Goal: Task Accomplishment & Management: Use online tool/utility

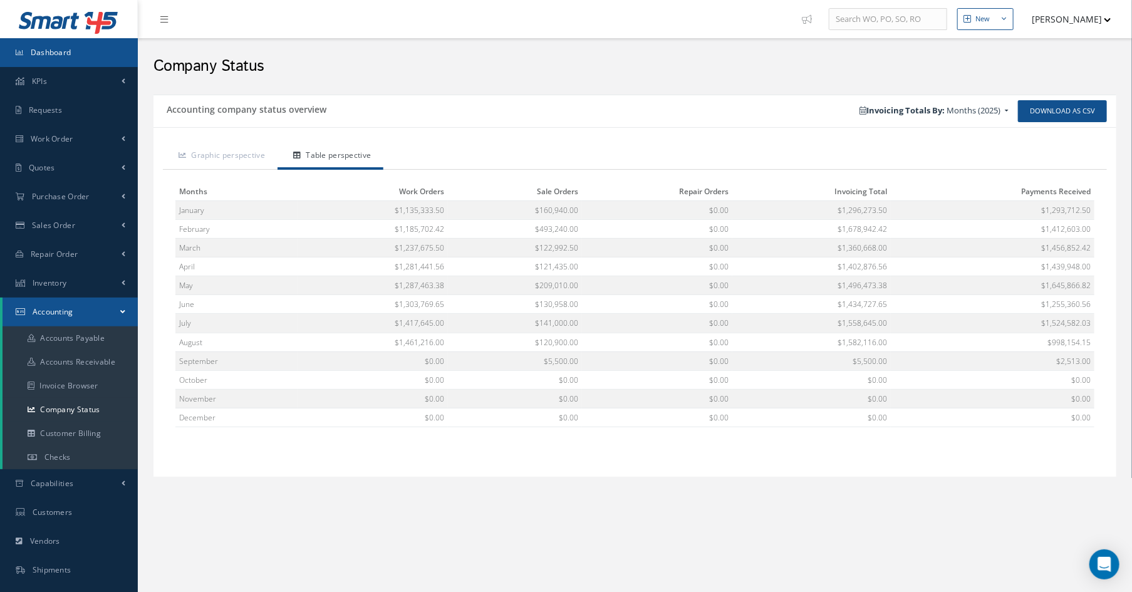
click at [69, 60] on link "Dashboard" at bounding box center [69, 52] width 138 height 29
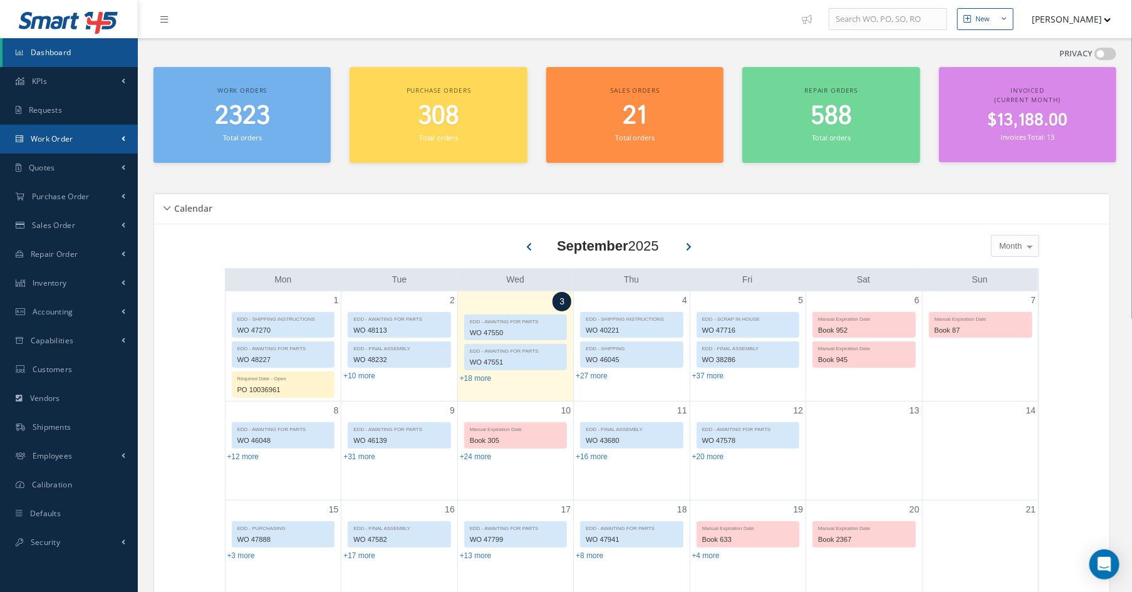
click at [83, 137] on link "Work Order" at bounding box center [69, 139] width 138 height 29
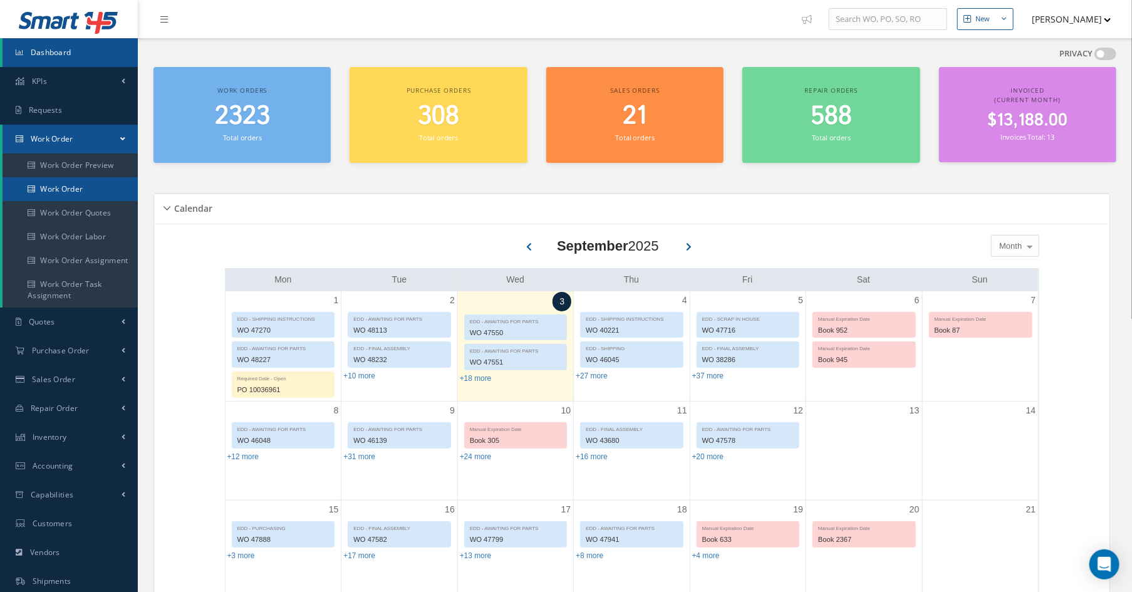
click at [68, 191] on link "Work Order" at bounding box center [70, 189] width 135 height 24
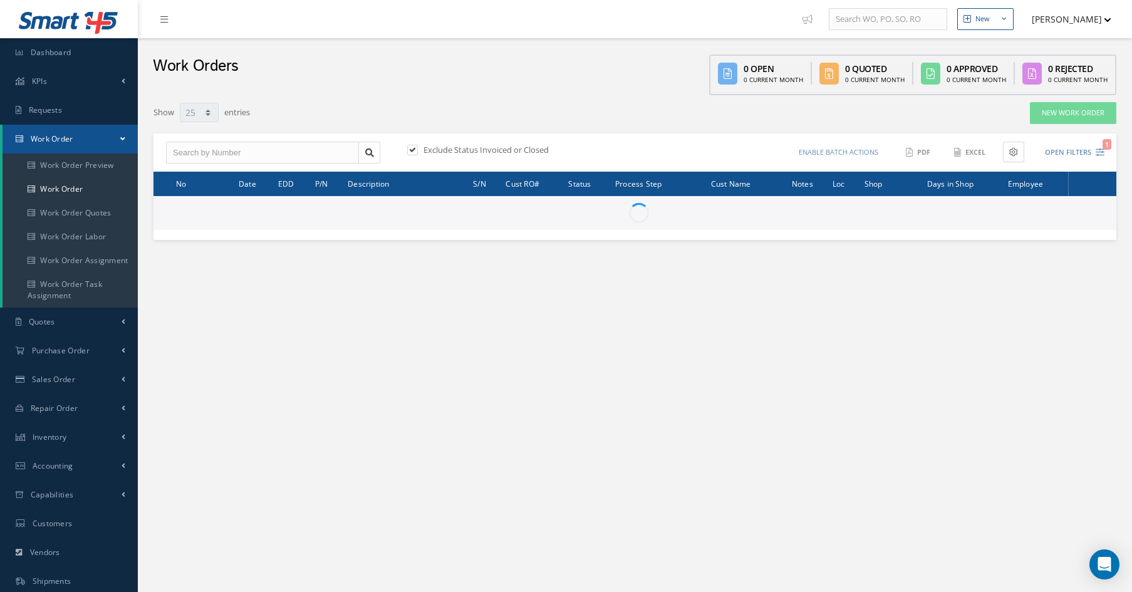
select select "25"
type input "All Work Request"
type input "All Work Performed"
type input "All Status"
type input "WO Part Status"
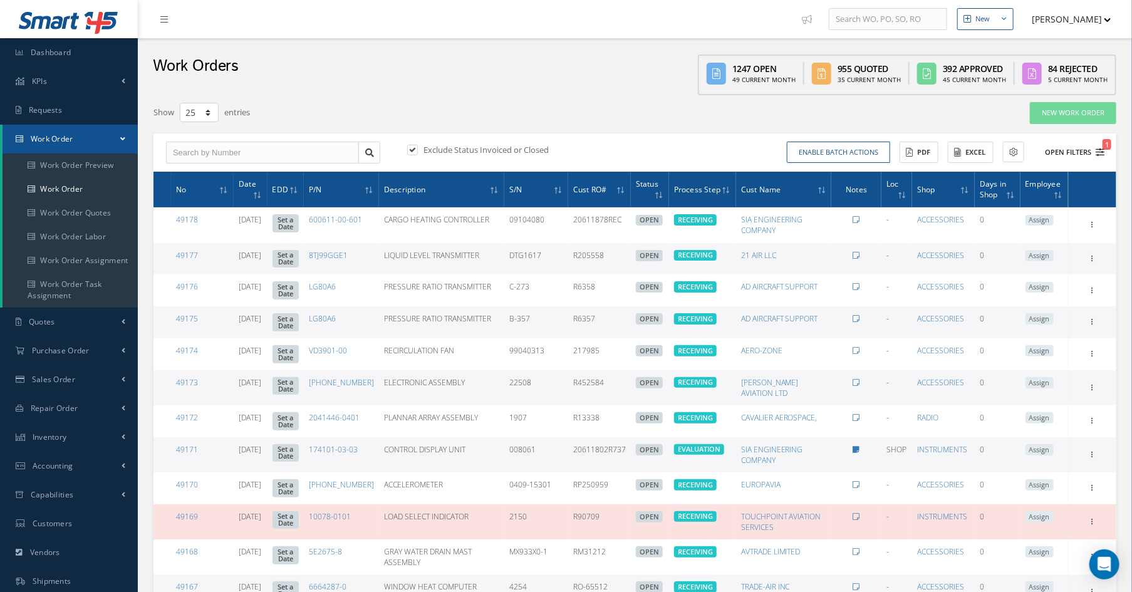
click at [1102, 152] on icon "1" at bounding box center [1100, 152] width 9 height 9
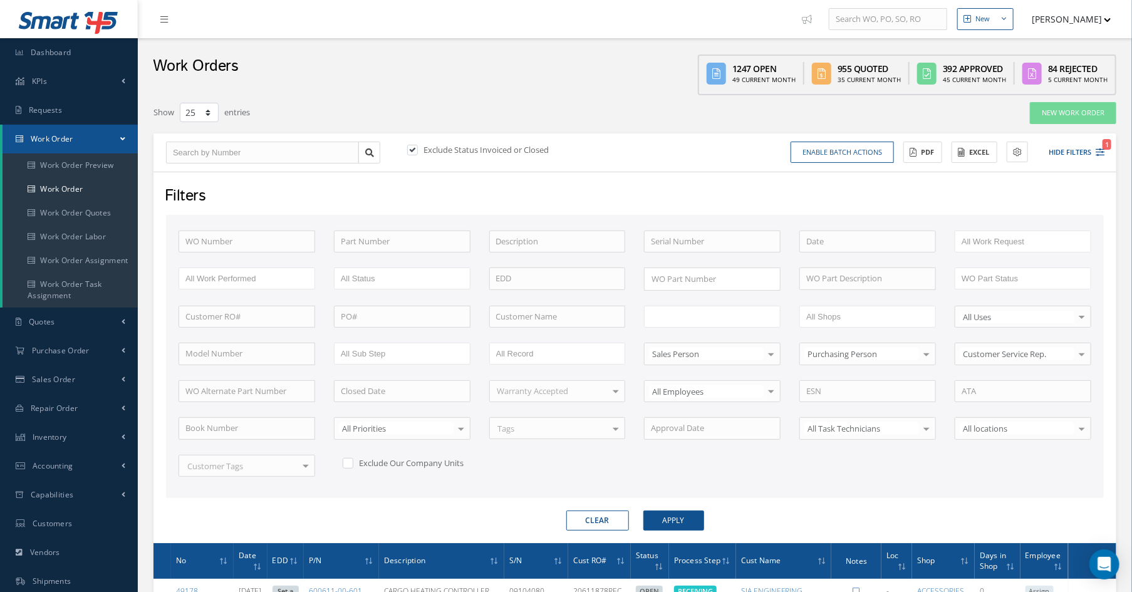
click at [667, 316] on input "text" at bounding box center [691, 317] width 80 height 16
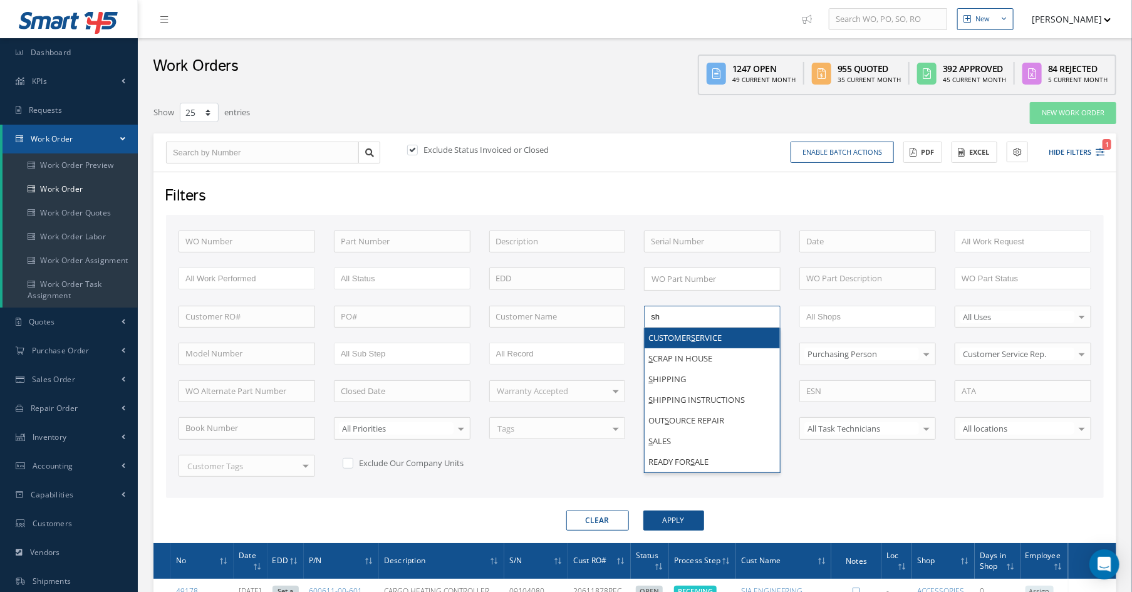
type input "shi"
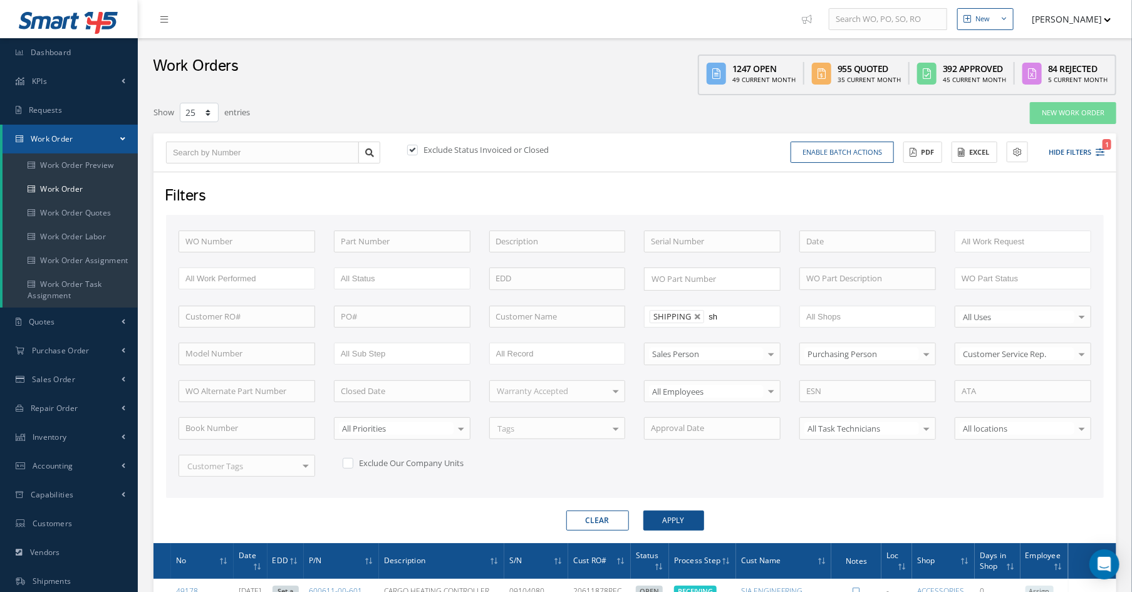
type input "shi"
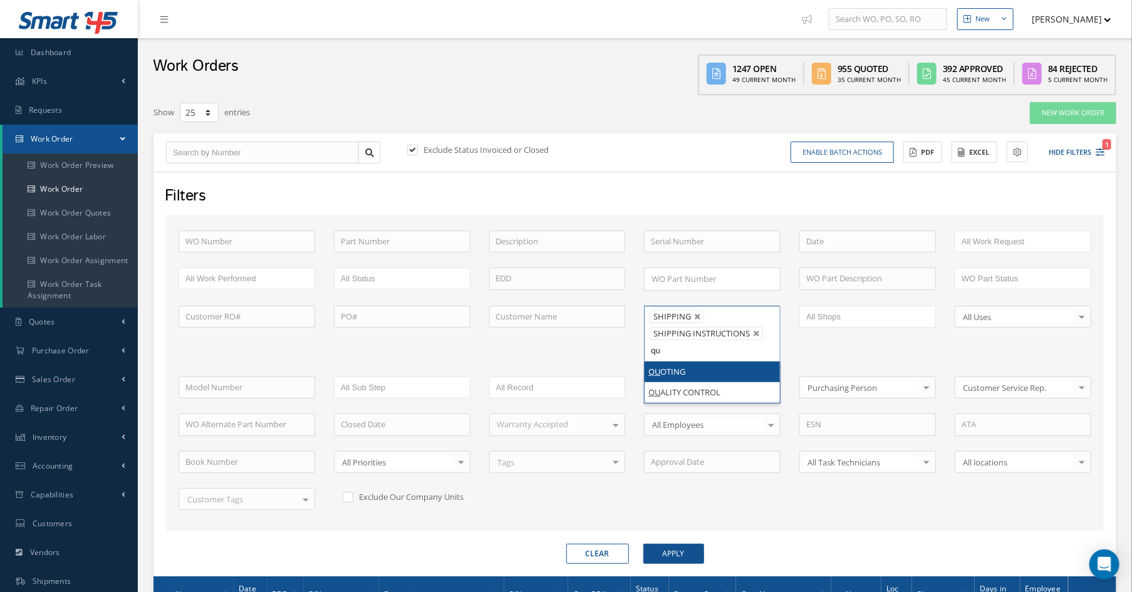
type input "qua"
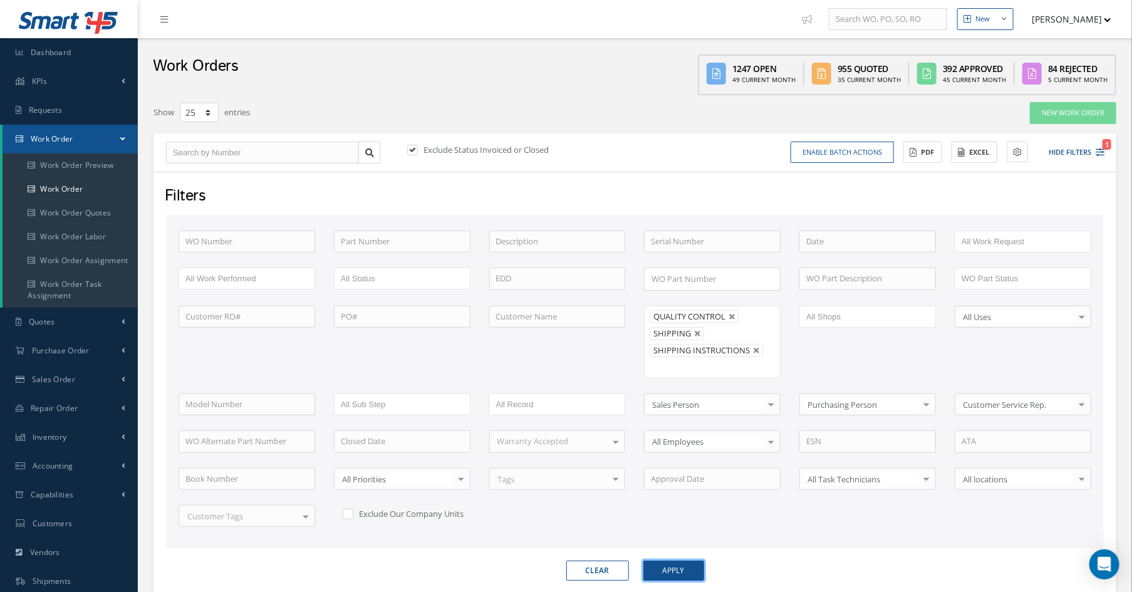
click at [673, 563] on button "Apply" at bounding box center [674, 571] width 61 height 20
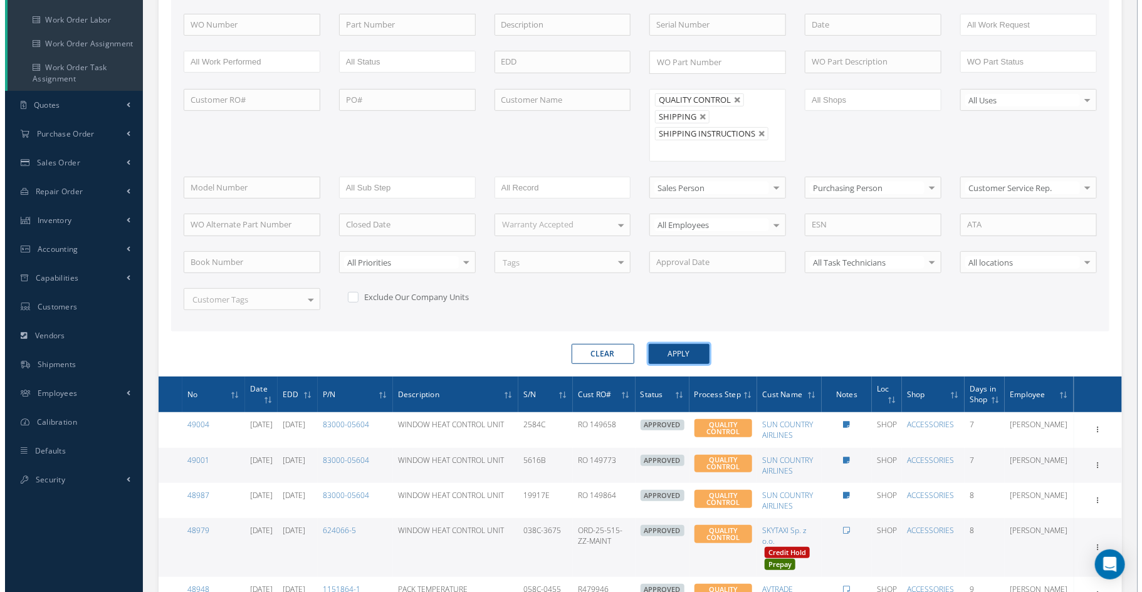
scroll to position [63, 0]
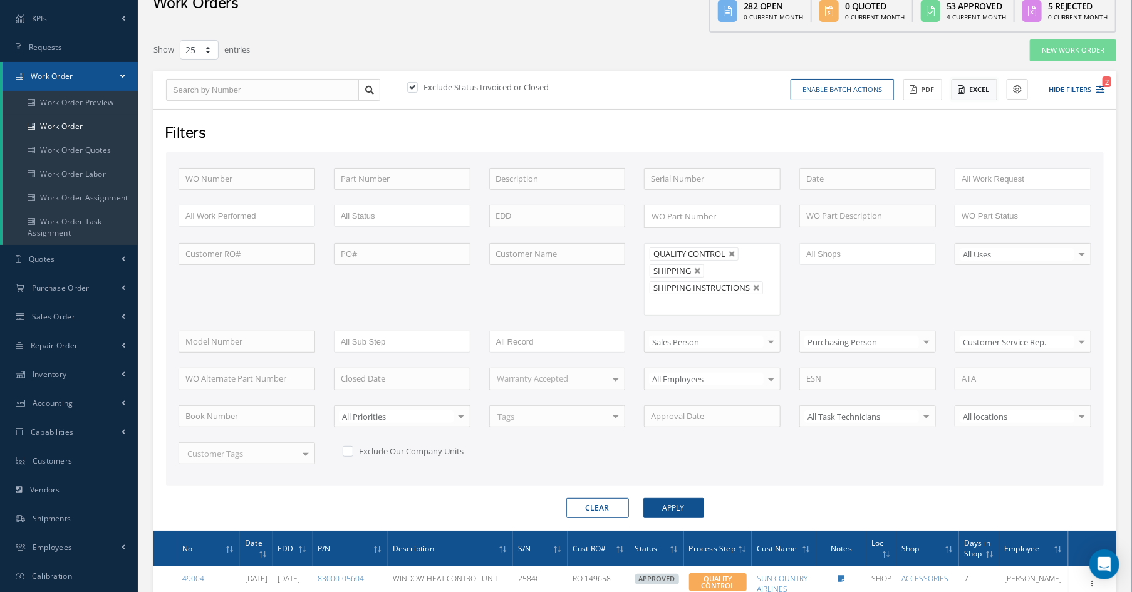
click at [969, 90] on button "Excel" at bounding box center [975, 90] width 46 height 22
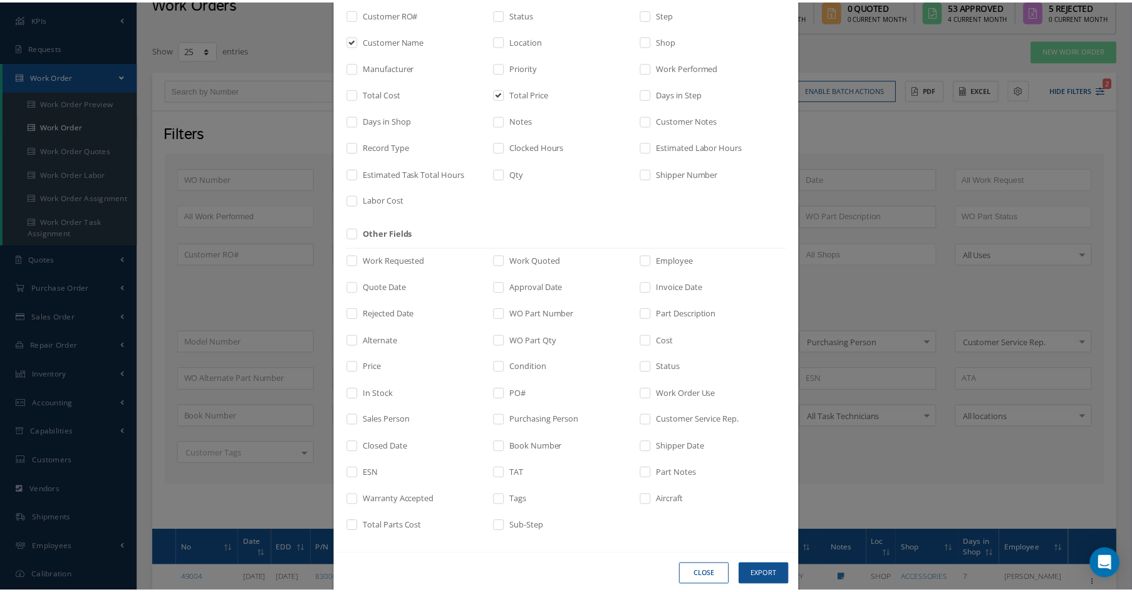
scroll to position [159, 0]
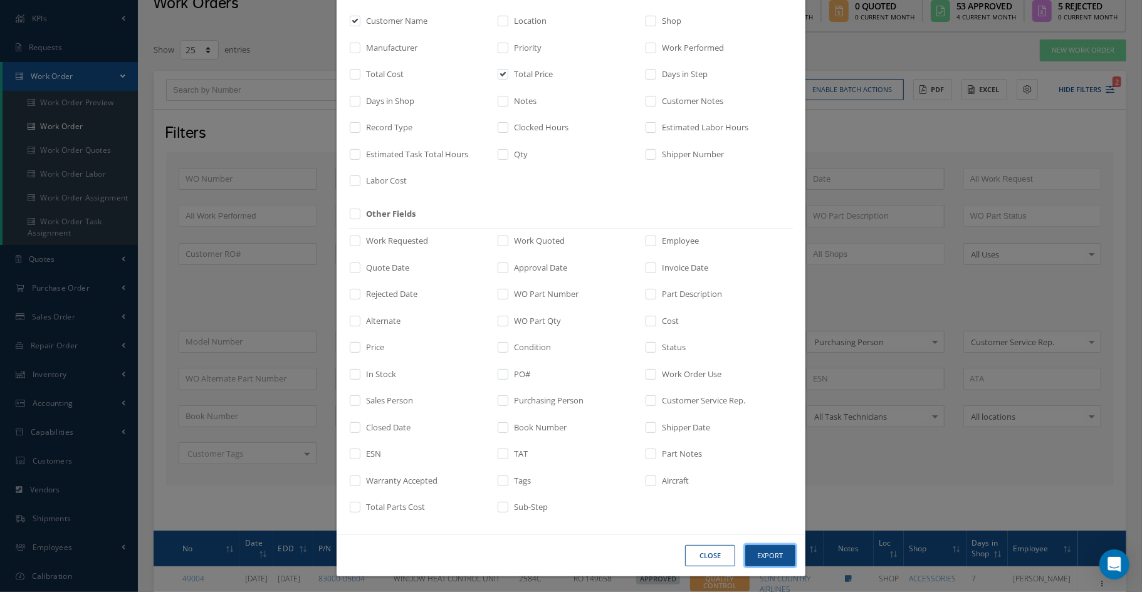
click at [749, 545] on button "Export" at bounding box center [770, 556] width 50 height 22
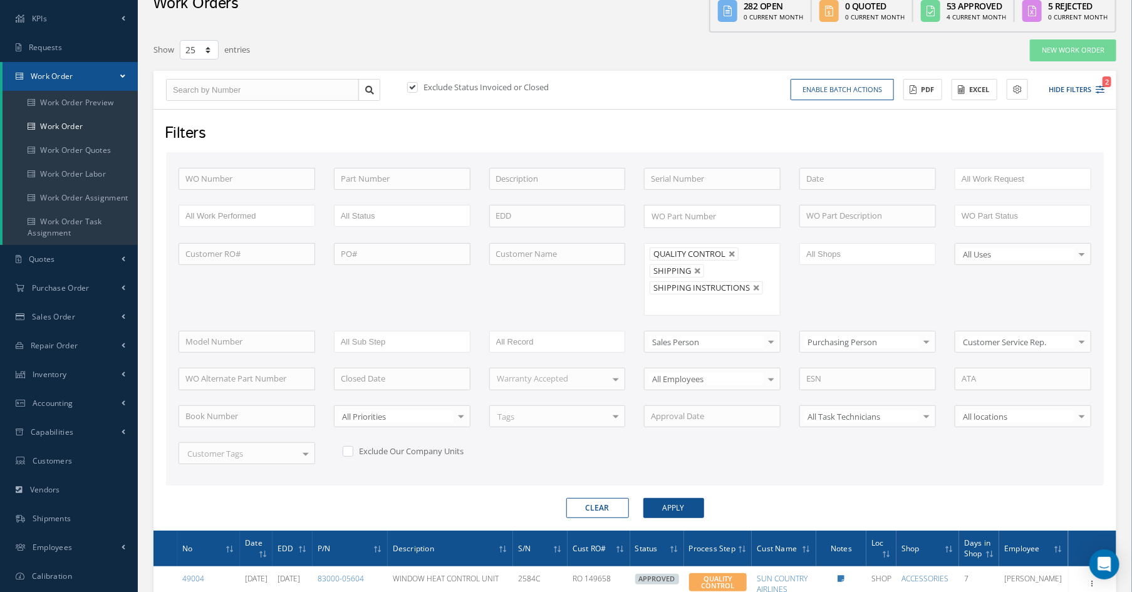
click at [621, 97] on div "Exclude Status Invoiced or Closed" at bounding box center [517, 90] width 237 height 18
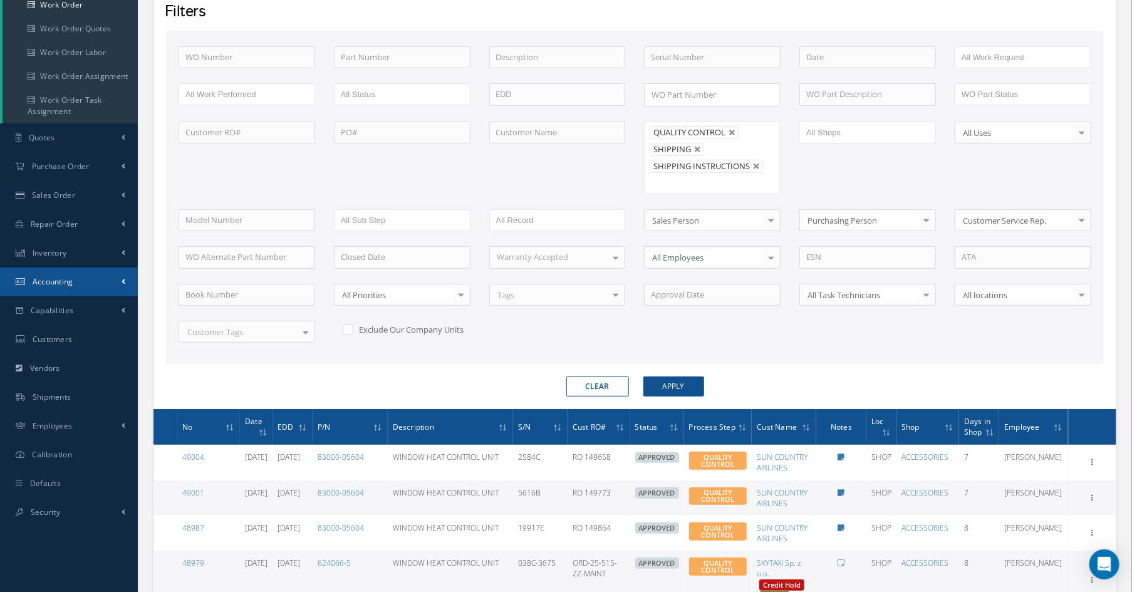
scroll to position [188, 0]
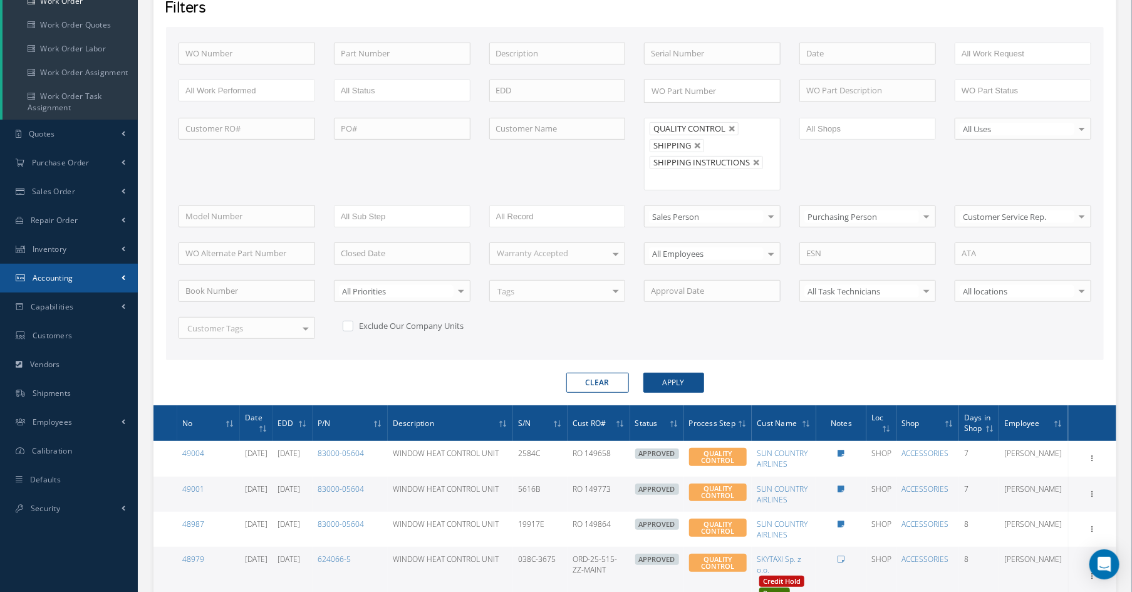
click at [63, 276] on span "Accounting" at bounding box center [53, 278] width 41 height 11
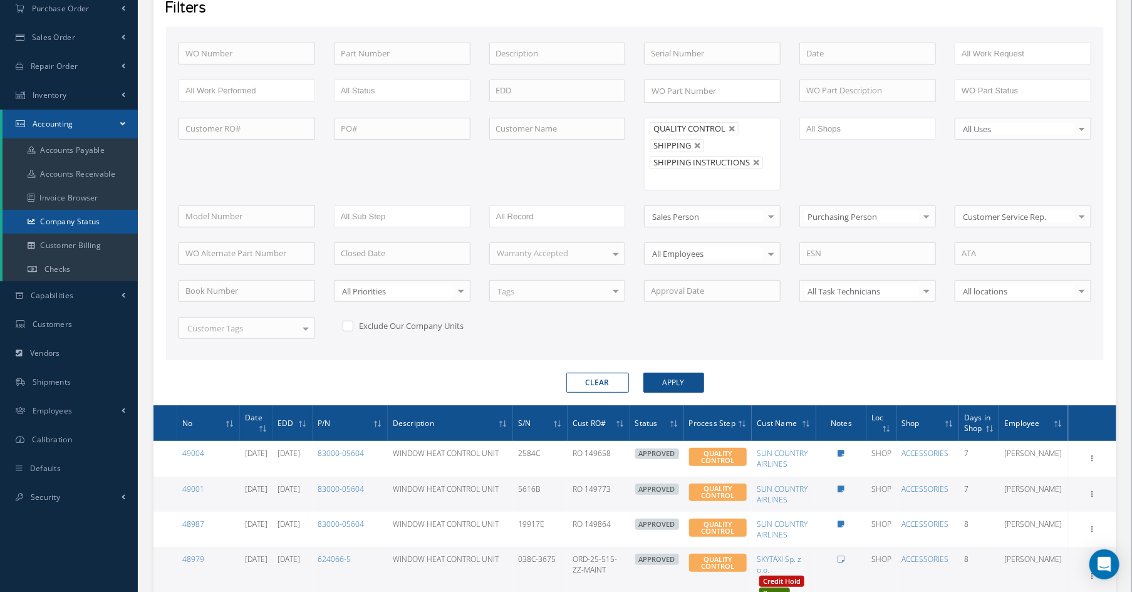
click at [70, 219] on link "Company Status" at bounding box center [70, 222] width 135 height 24
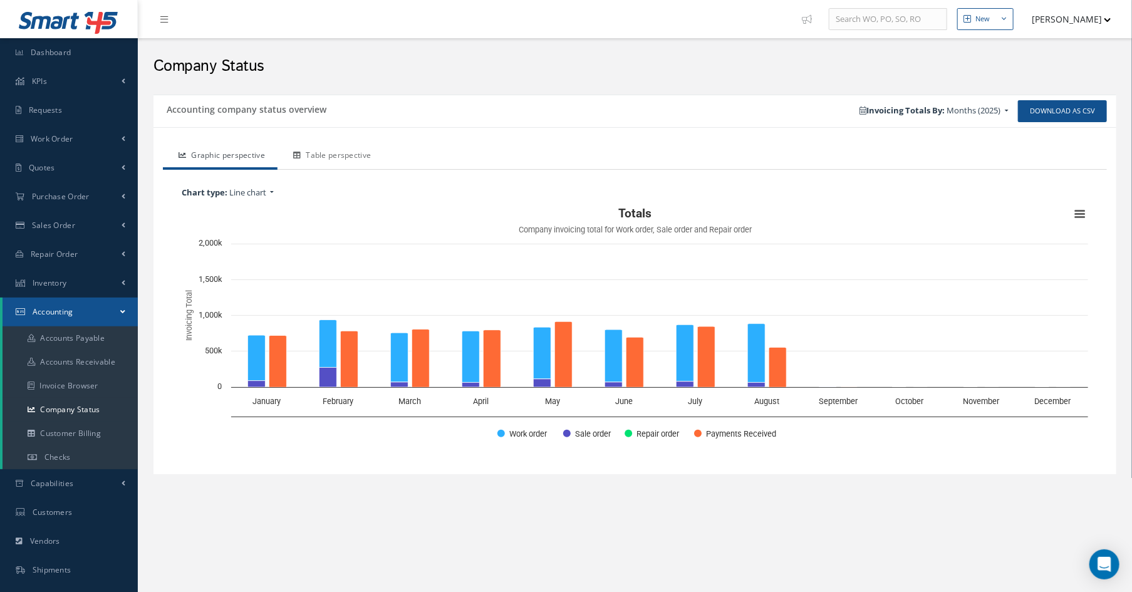
click at [330, 155] on link "Table perspective" at bounding box center [331, 157] width 106 height 26
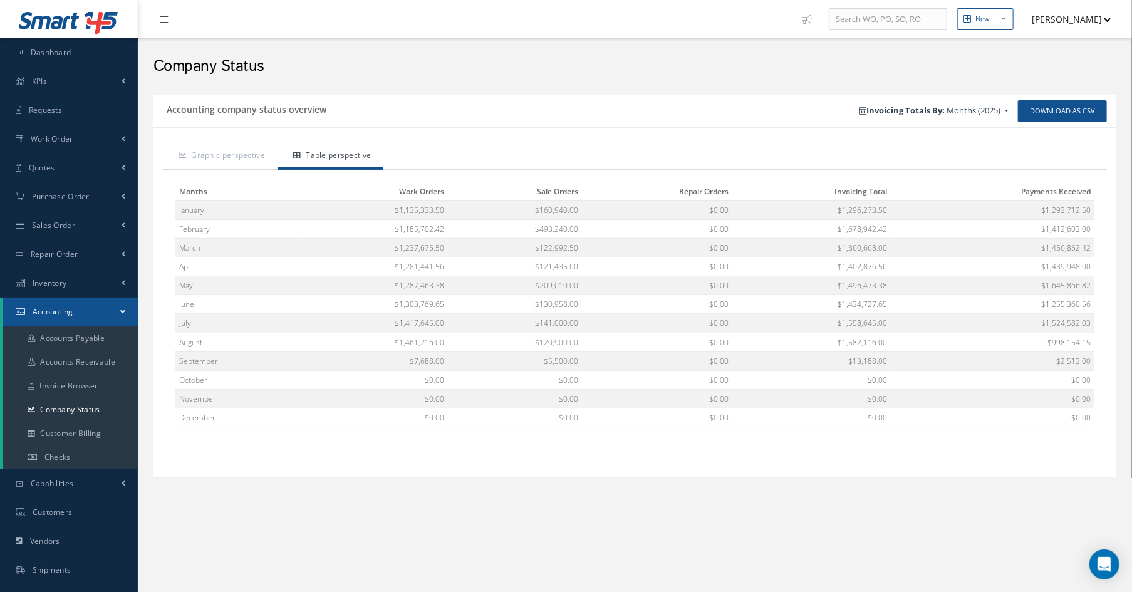
click at [323, 63] on h2 "Company Status" at bounding box center [635, 66] width 963 height 19
click at [300, 63] on h2 "Company Status" at bounding box center [635, 66] width 963 height 19
click at [496, 60] on h2 "Company Status" at bounding box center [635, 66] width 963 height 19
